Goal: Task Accomplishment & Management: Use online tool/utility

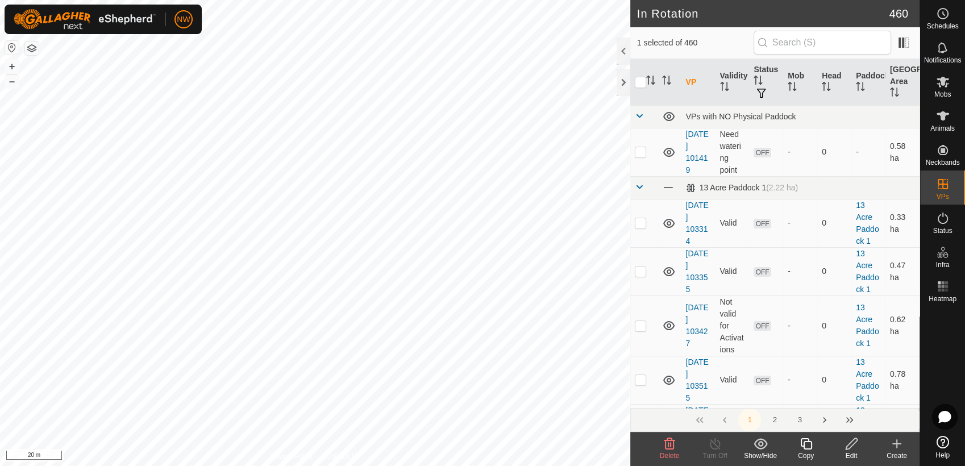
click at [855, 448] on icon at bounding box center [852, 444] width 14 height 14
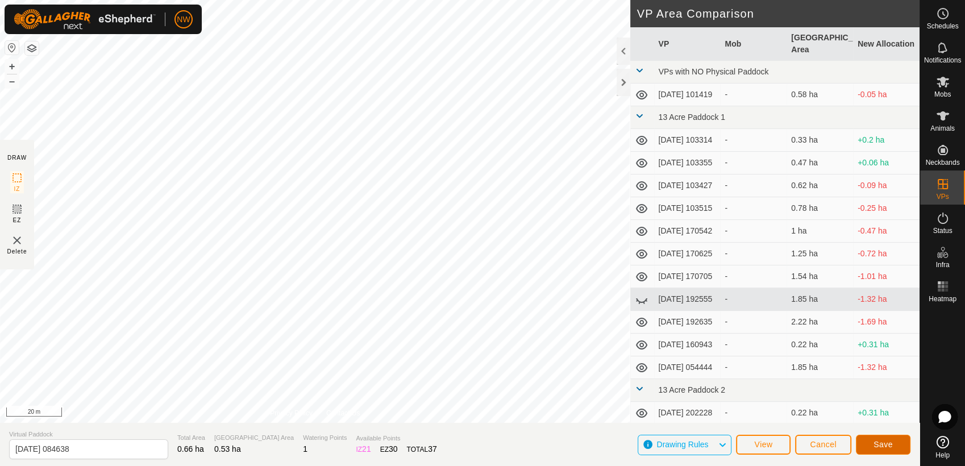
click at [884, 443] on span "Save" at bounding box center [883, 444] width 19 height 9
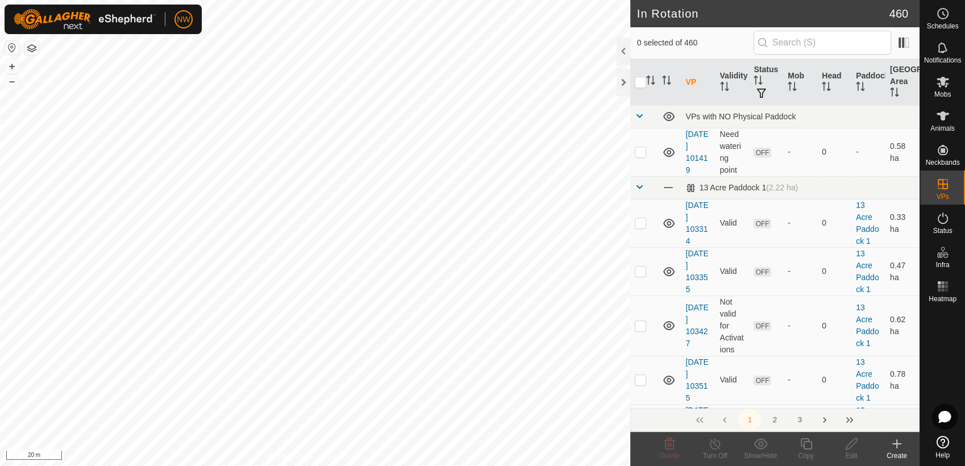
checkbox input "true"
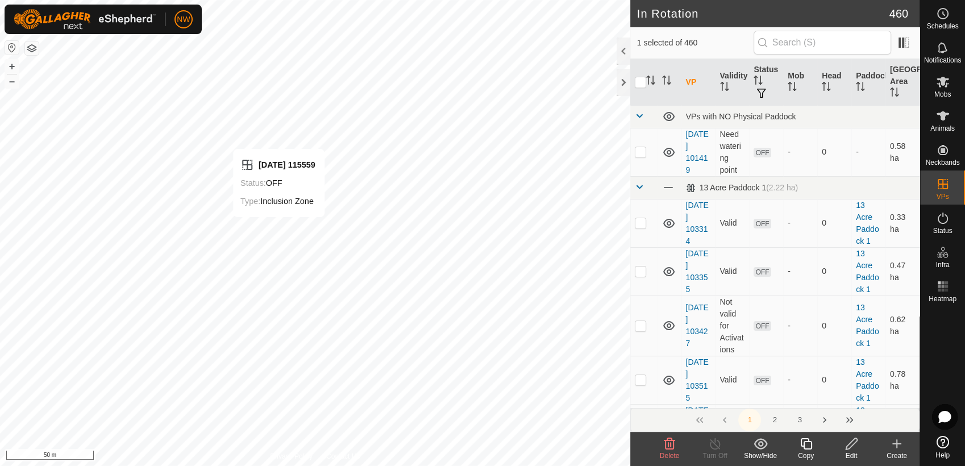
checkbox input "true"
checkbox input "false"
click at [943, 89] on es-mob-svg-icon at bounding box center [943, 82] width 20 height 18
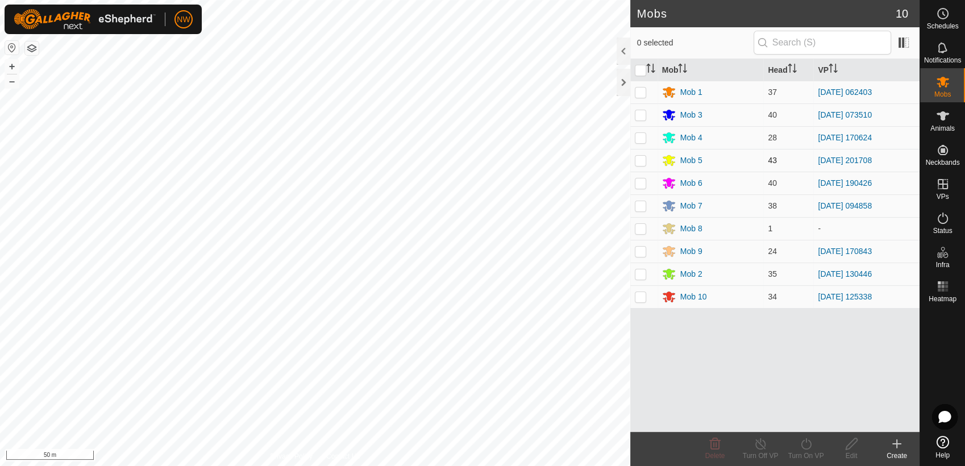
click at [633, 157] on td at bounding box center [643, 160] width 27 height 23
checkbox input "true"
click at [802, 440] on icon at bounding box center [806, 444] width 14 height 14
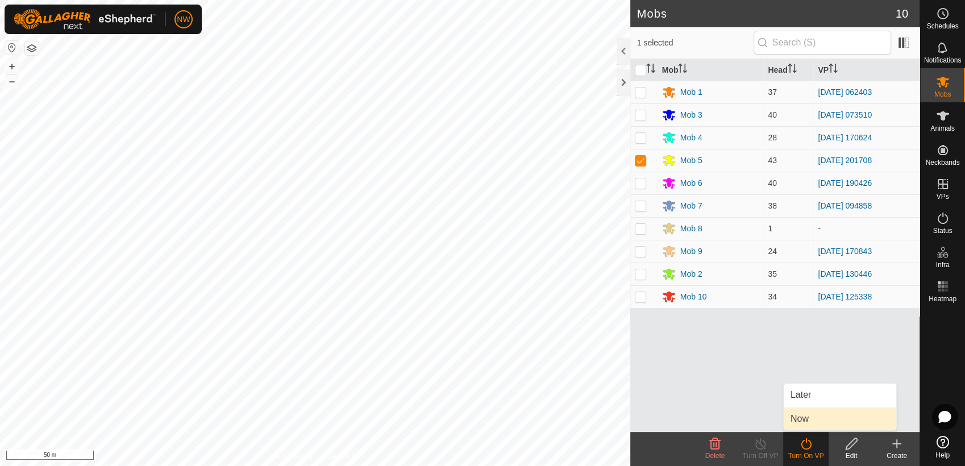
click at [810, 416] on link "Now" at bounding box center [840, 418] width 113 height 23
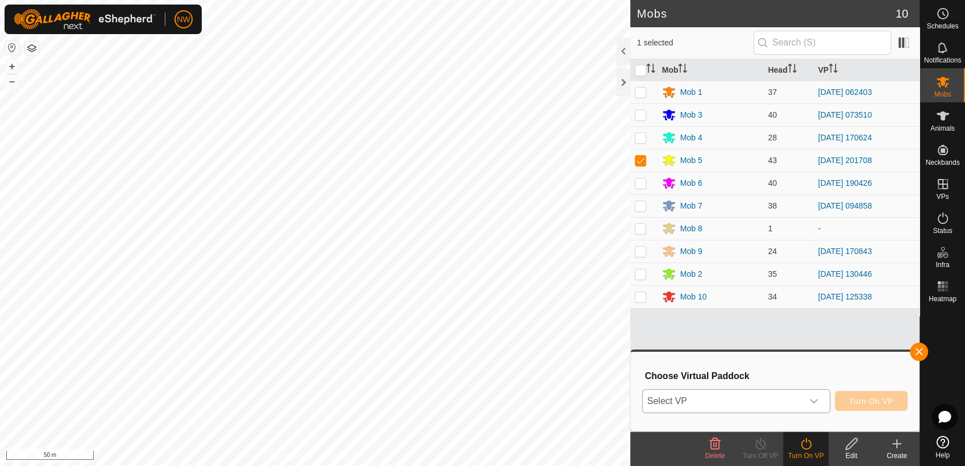
click at [816, 401] on icon "dropdown trigger" at bounding box center [813, 401] width 9 height 9
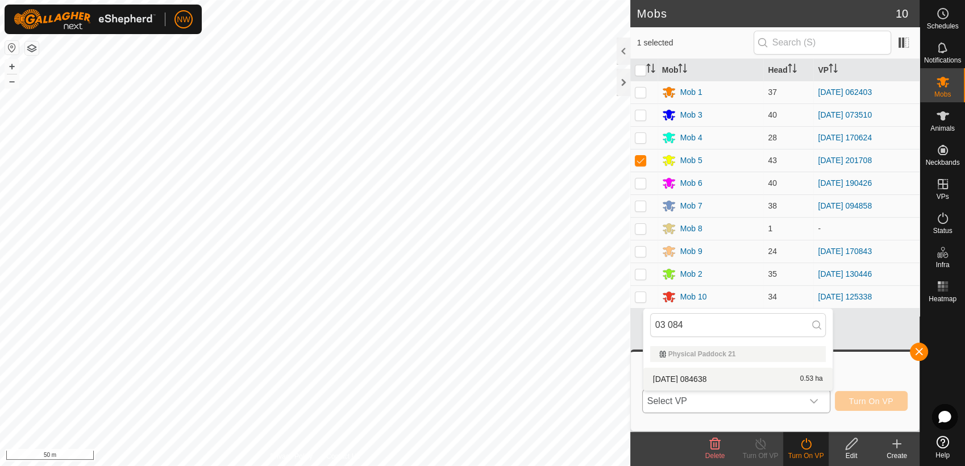
type input "03 084"
click at [711, 373] on li "[DATE] 084638 0.53 ha" at bounding box center [737, 379] width 189 height 23
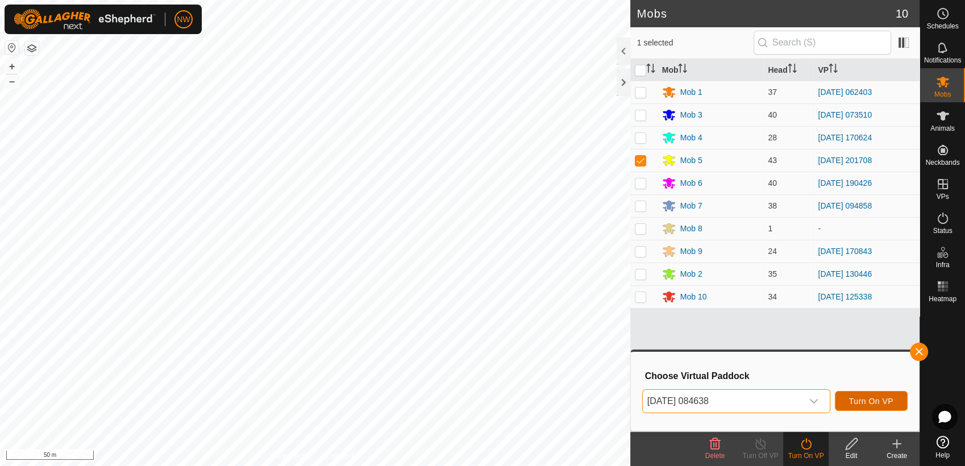
click at [878, 397] on span "Turn On VP" at bounding box center [871, 401] width 44 height 9
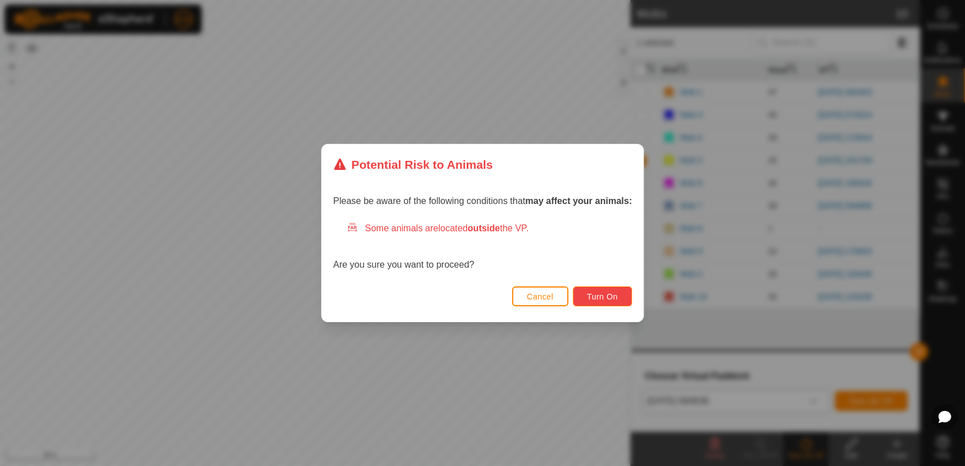
click at [609, 295] on span "Turn On" at bounding box center [602, 296] width 31 height 9
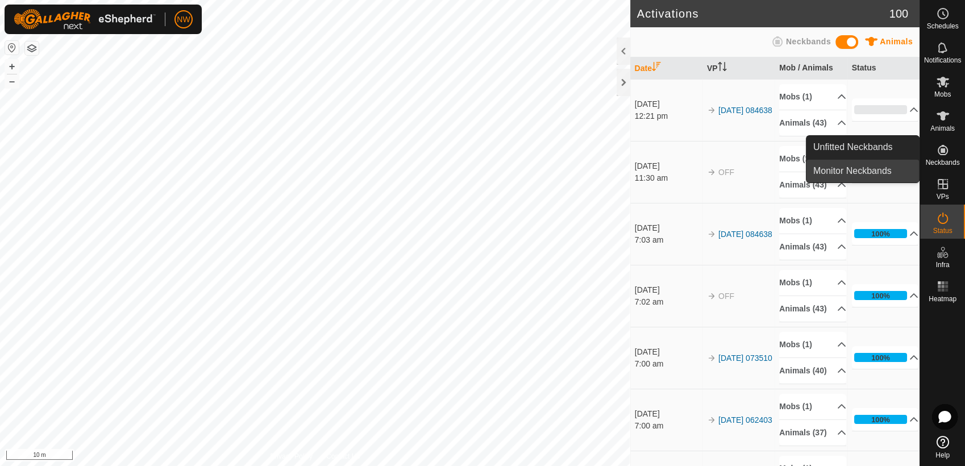
click at [863, 169] on link "Monitor Neckbands" at bounding box center [862, 171] width 113 height 23
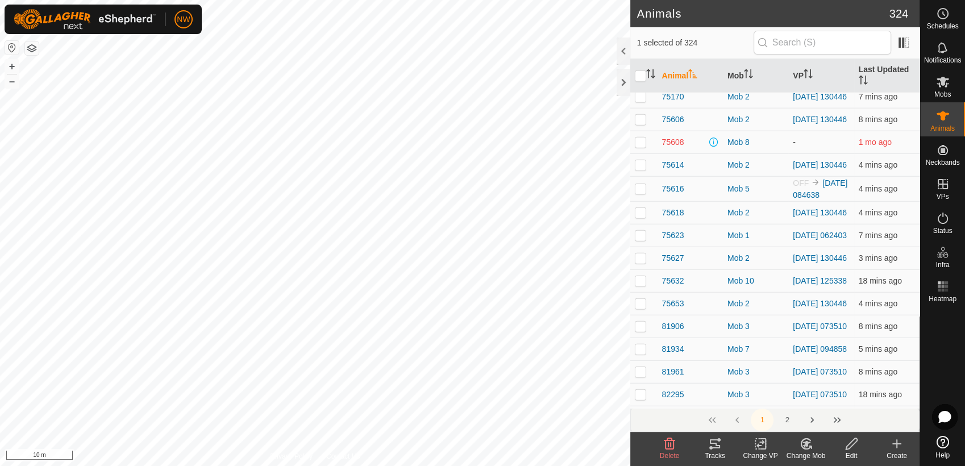
scroll to position [3283, 0]
